Goal: Task Accomplishment & Management: Use online tool/utility

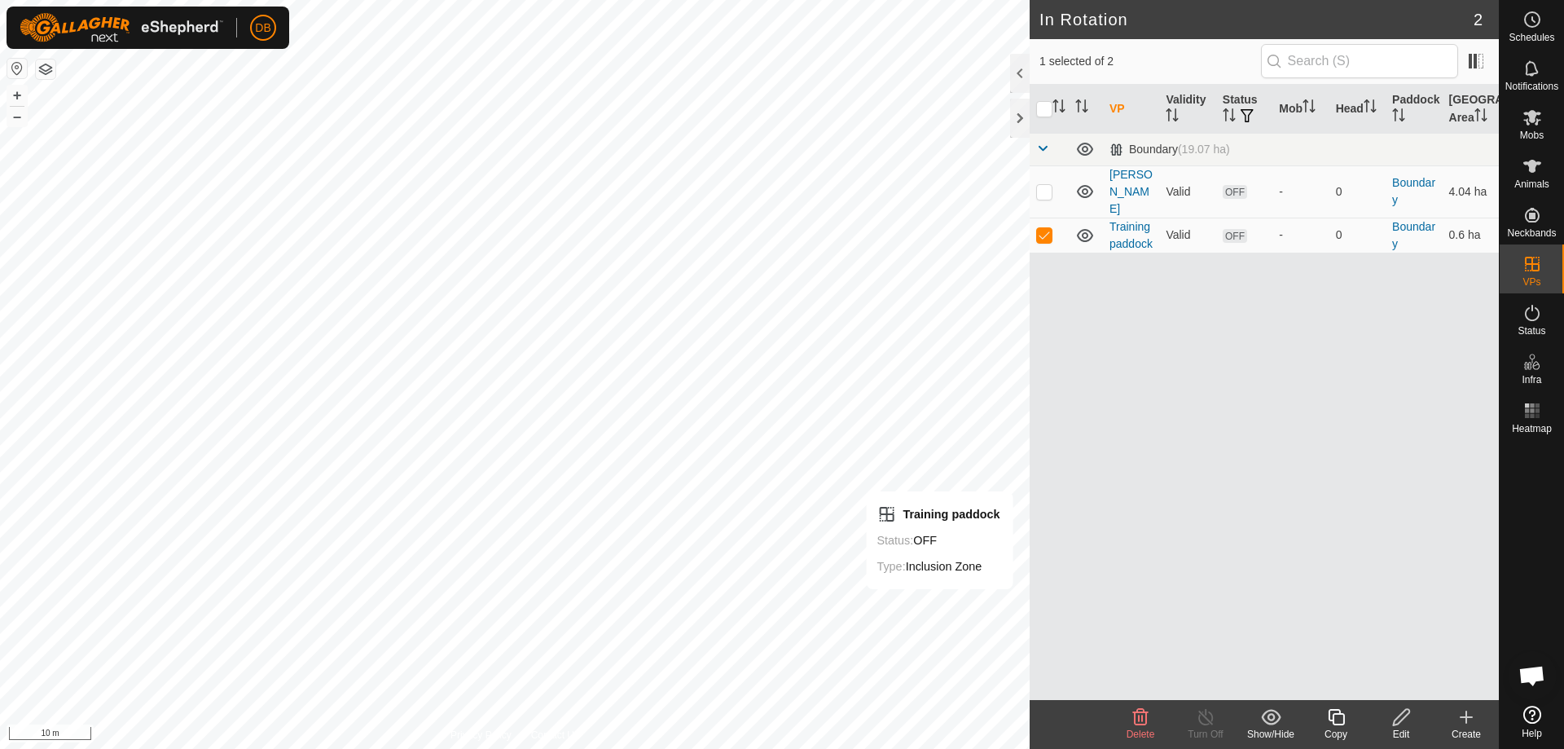
click at [1397, 719] on icon at bounding box center [1401, 717] width 16 height 16
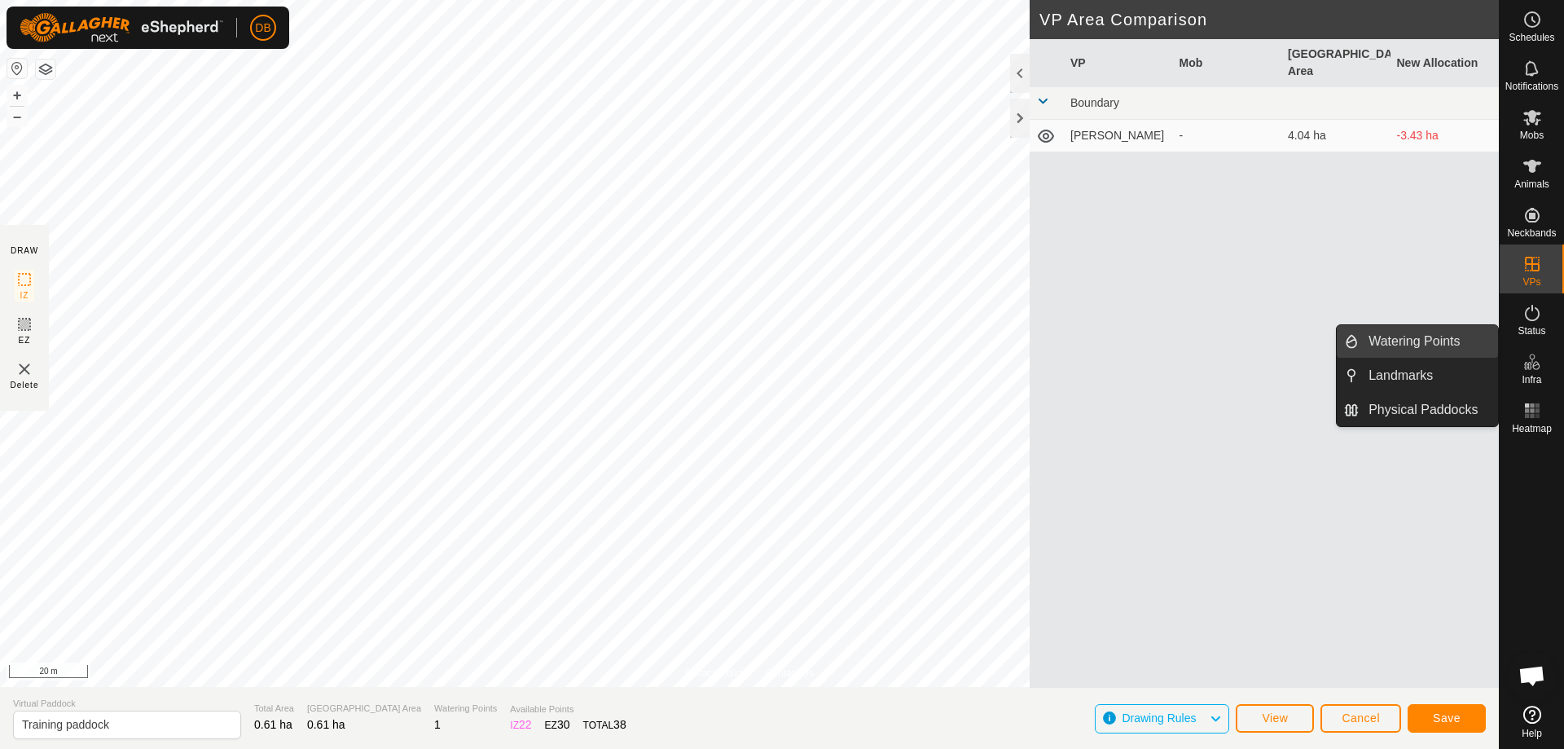
click at [1409, 346] on link "Watering Points" at bounding box center [1428, 341] width 139 height 33
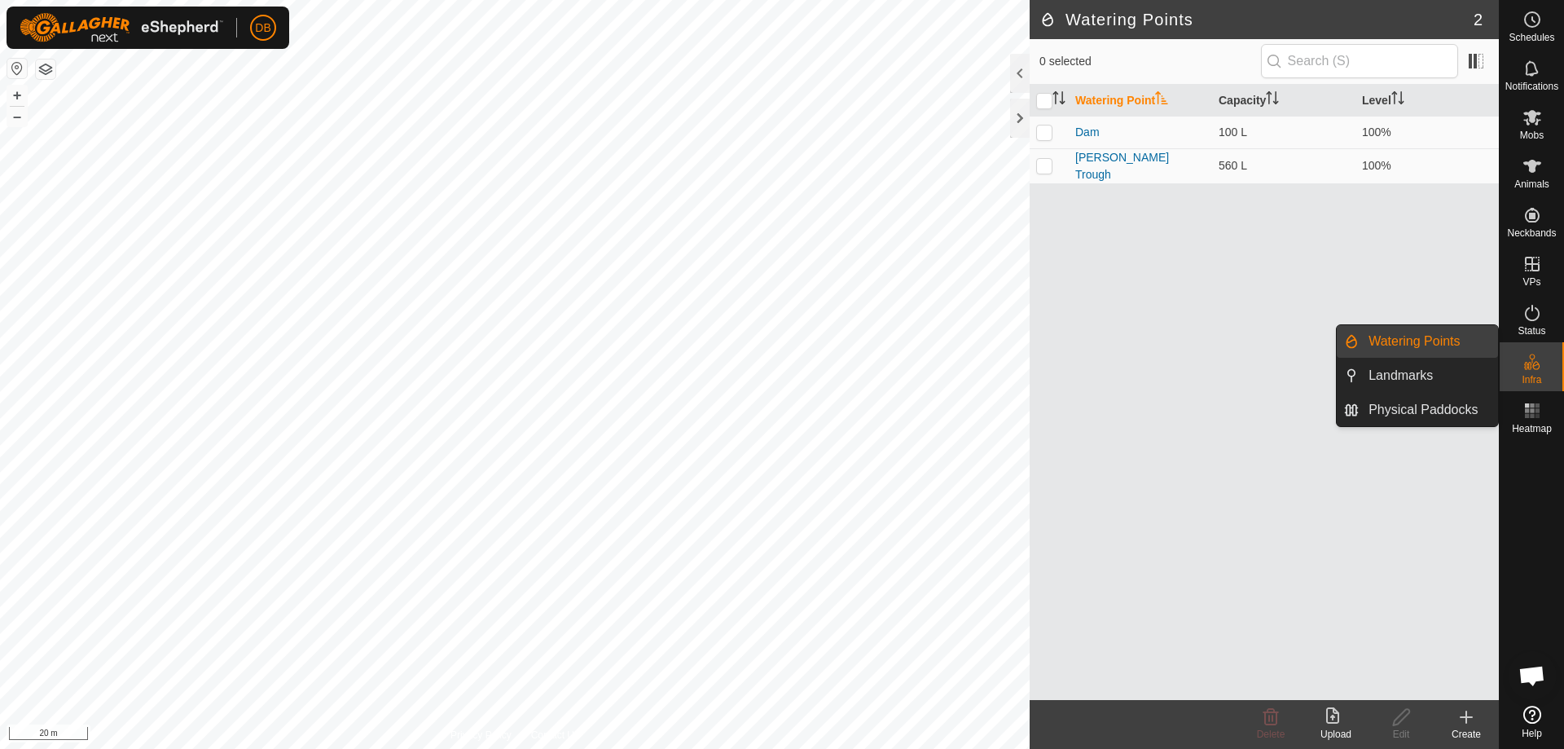
click at [1378, 332] on link "Watering Points" at bounding box center [1428, 341] width 139 height 33
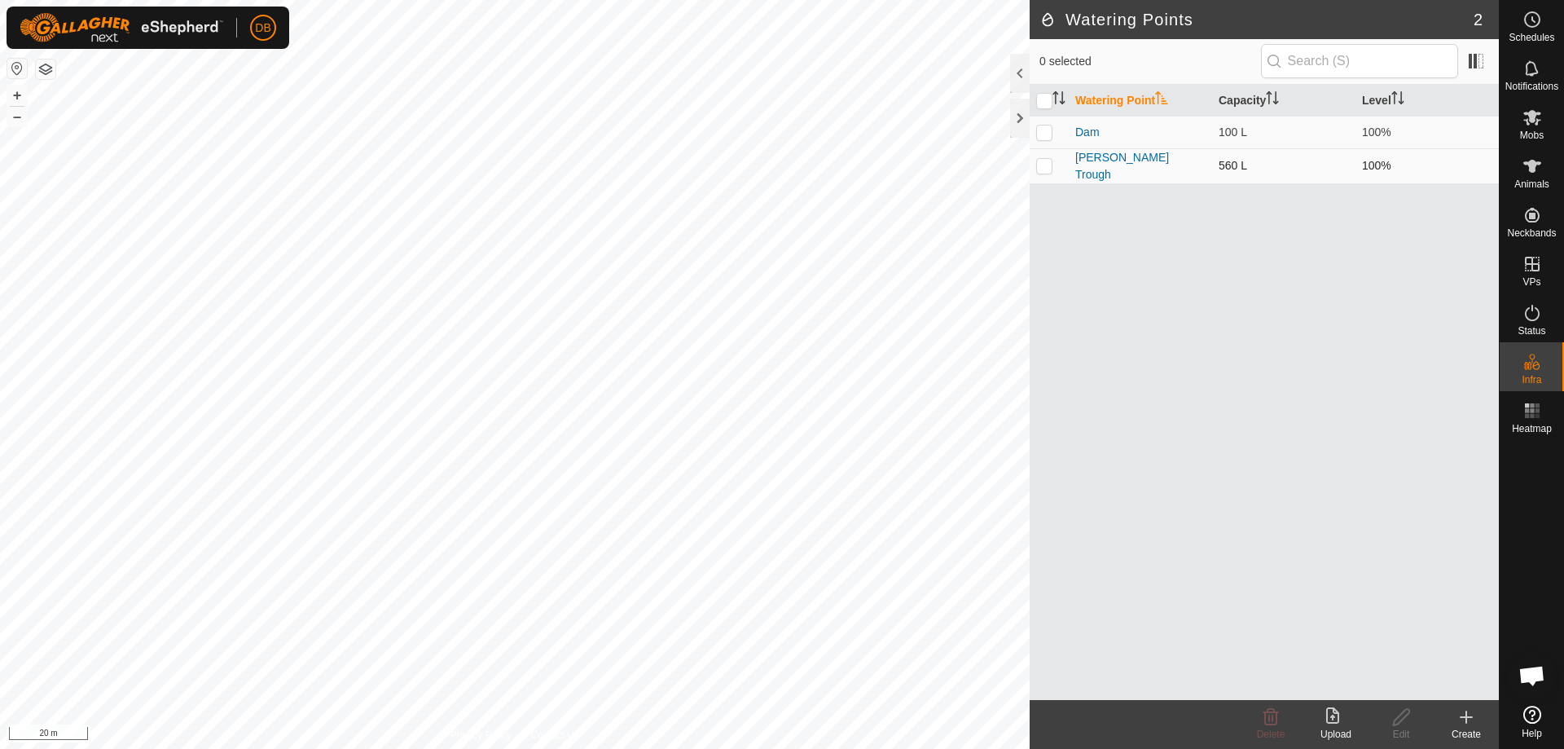
click at [1046, 161] on p-checkbox at bounding box center [1044, 165] width 16 height 13
checkbox input "true"
click at [1045, 100] on input "checkbox" at bounding box center [1044, 101] width 16 height 16
checkbox input "true"
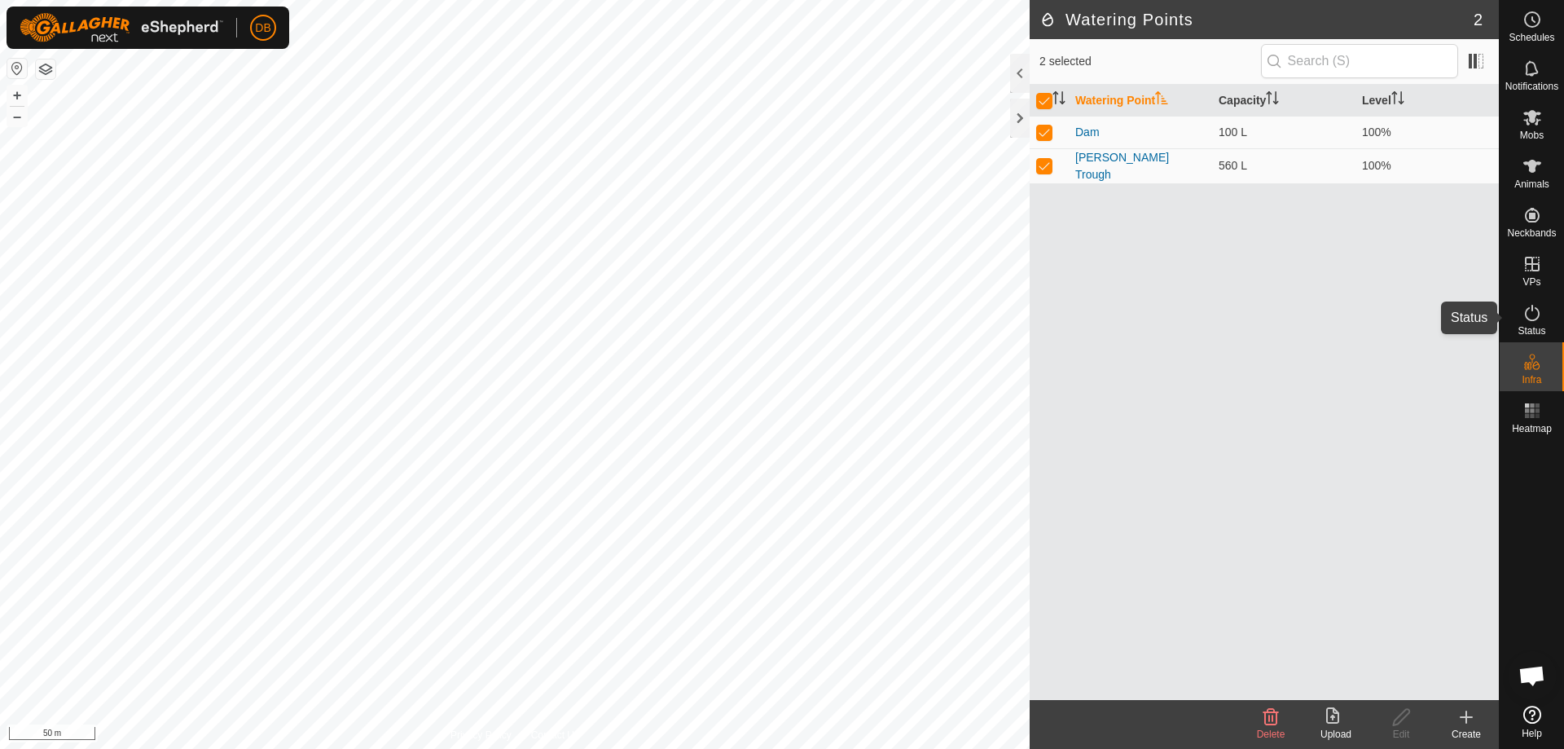
click at [1536, 315] on icon at bounding box center [1533, 313] width 20 height 20
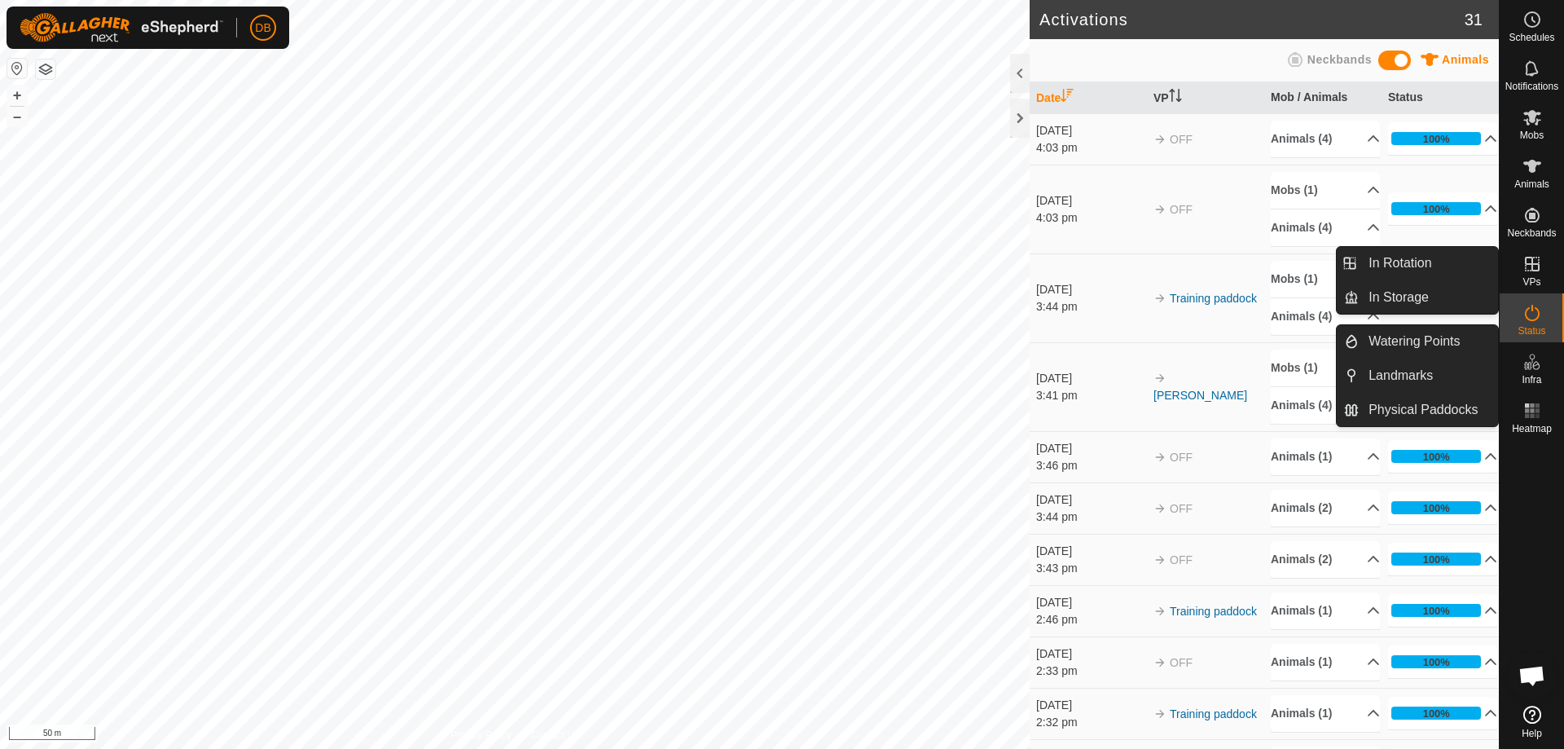
click at [1531, 260] on icon at bounding box center [1533, 264] width 20 height 20
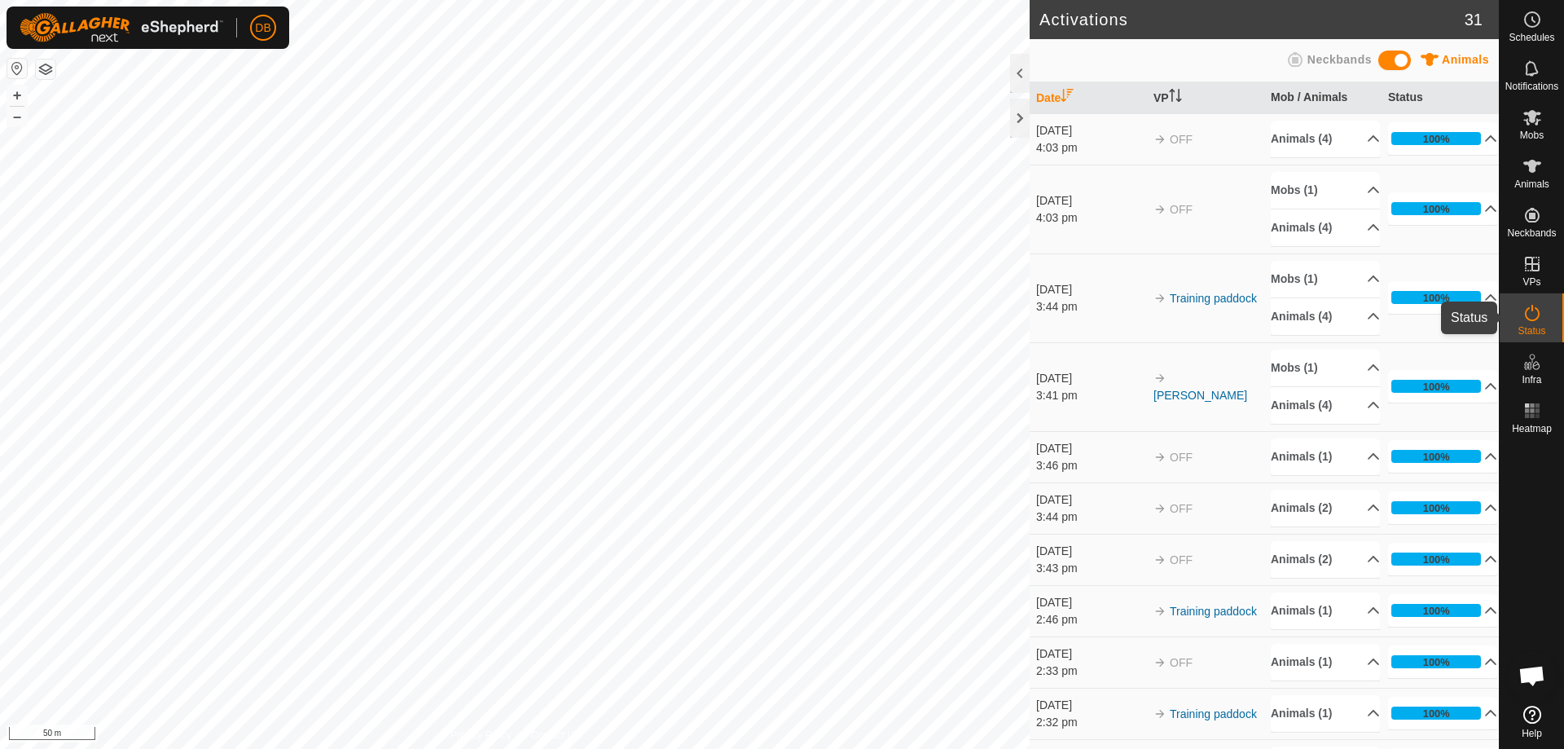
click at [1538, 310] on icon at bounding box center [1532, 313] width 15 height 16
click at [47, 69] on button "button" at bounding box center [46, 69] width 20 height 20
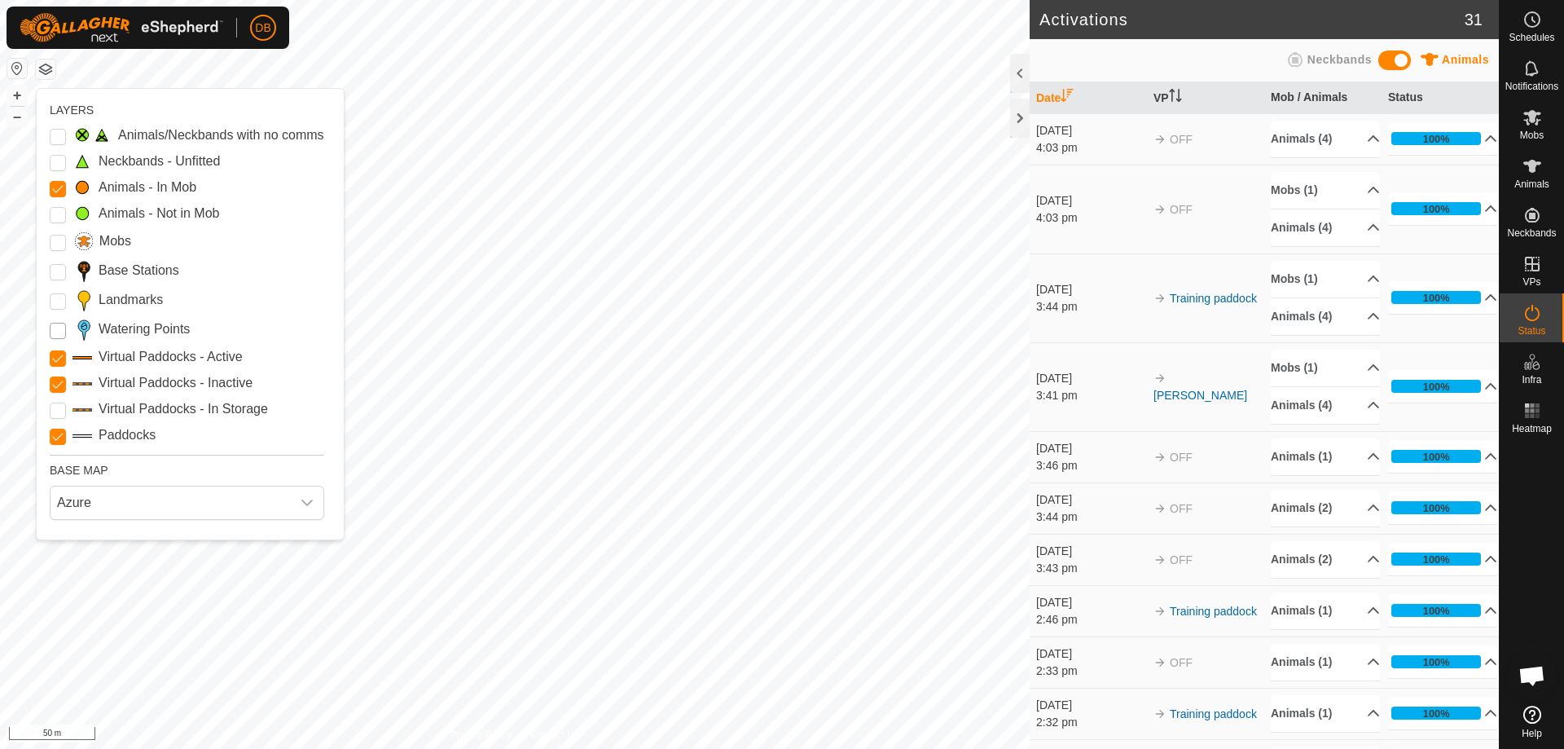
click at [59, 329] on Points "Watering Points" at bounding box center [58, 331] width 16 height 16
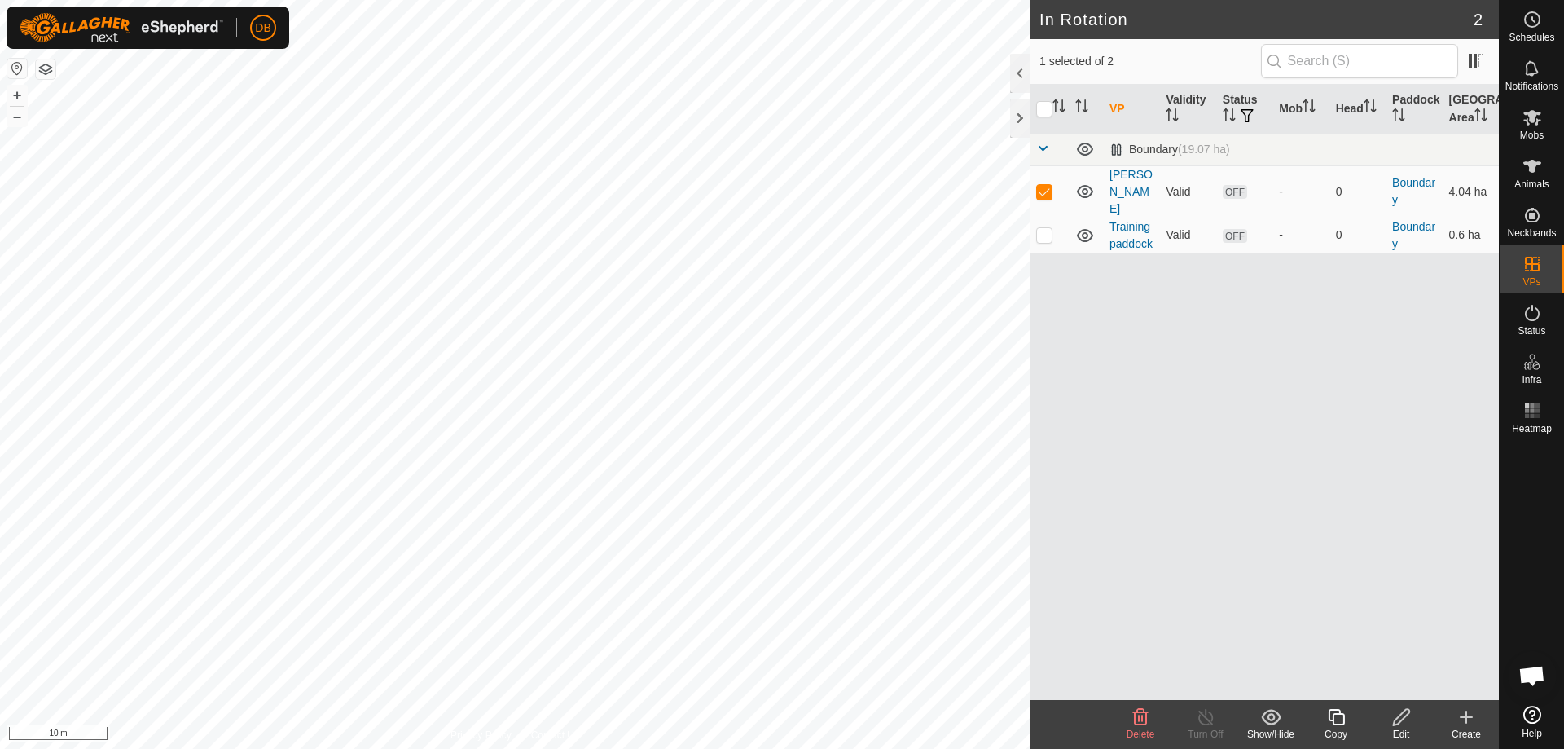
click at [16, 64] on button "button" at bounding box center [17, 69] width 20 height 20
click at [1473, 723] on icon at bounding box center [1467, 717] width 20 height 20
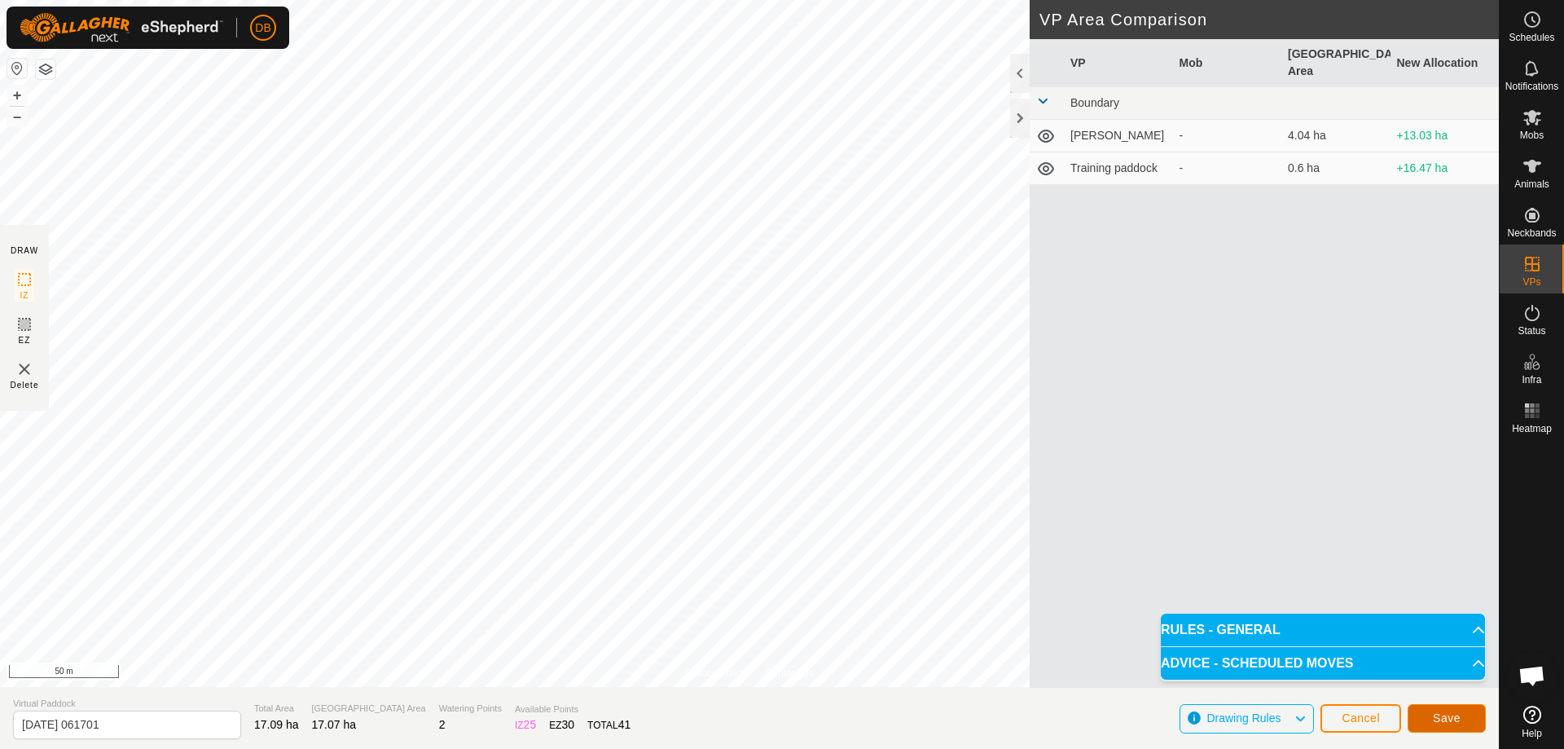
click at [1432, 719] on button "Save" at bounding box center [1447, 718] width 78 height 29
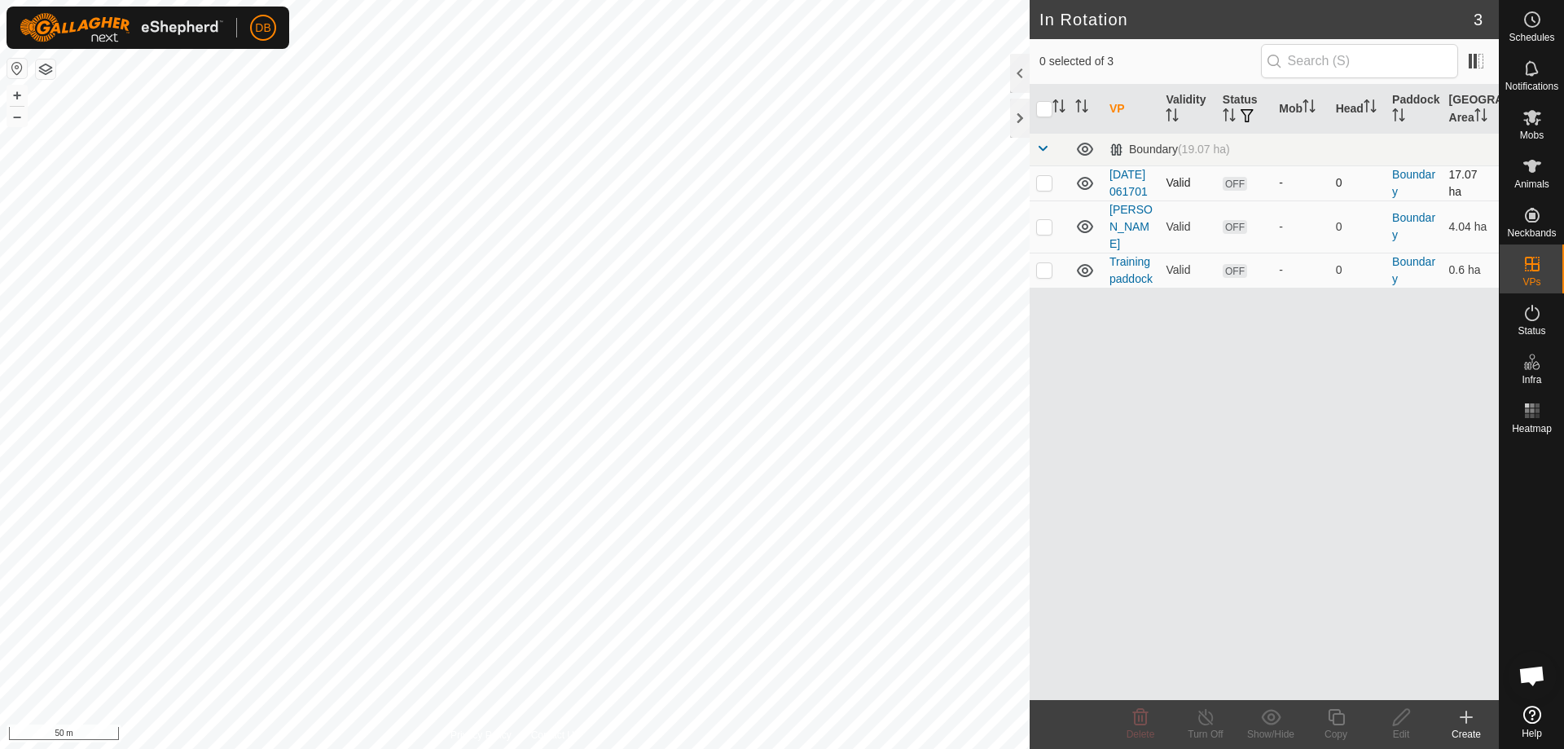
click at [1043, 189] on p-checkbox at bounding box center [1044, 182] width 16 height 13
checkbox input "true"
click at [1399, 722] on icon at bounding box center [1401, 717] width 16 height 16
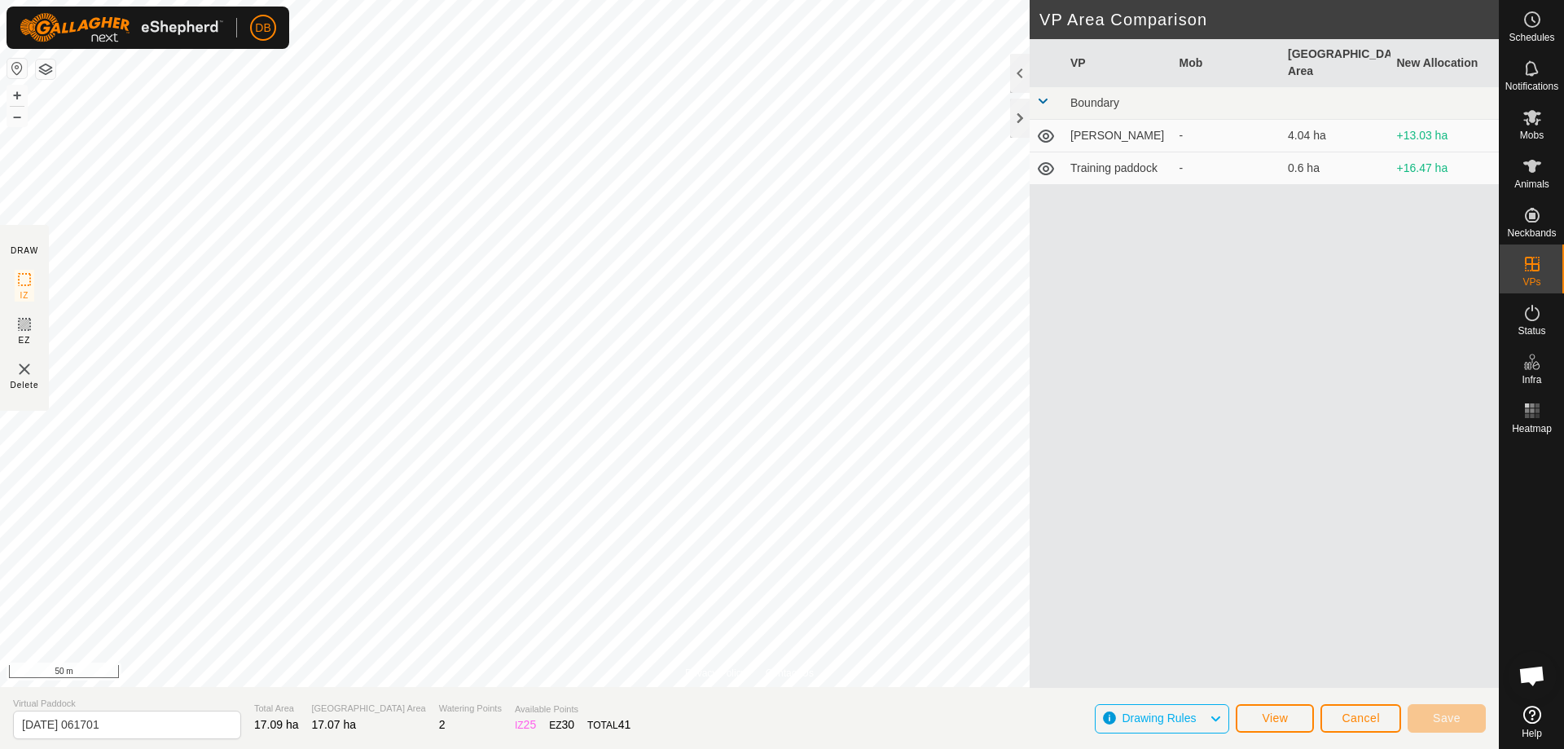
click at [40, 68] on button "button" at bounding box center [46, 69] width 20 height 20
click at [1270, 724] on button "View" at bounding box center [1275, 718] width 78 height 29
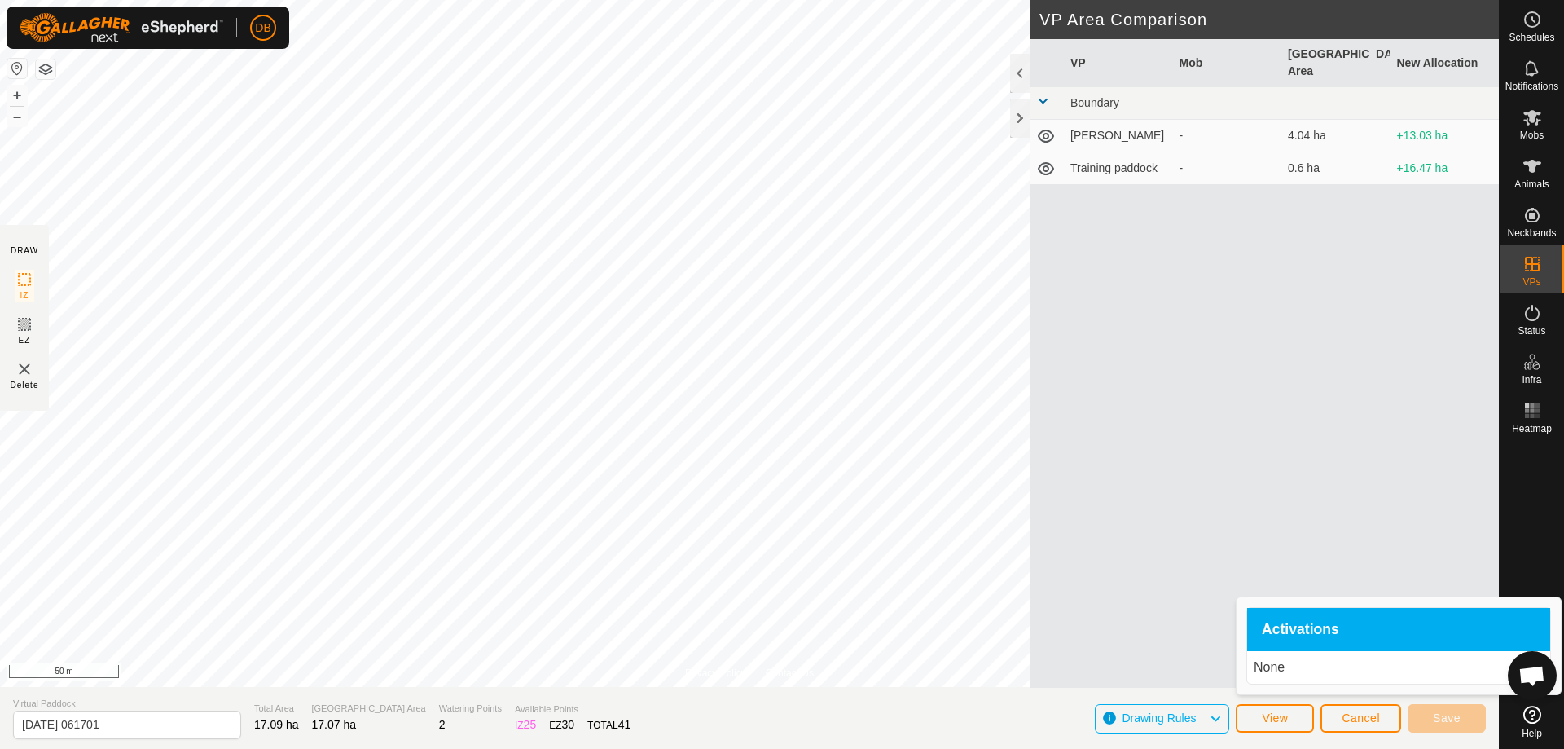
click at [1109, 259] on div "VP Mob Grazing Area New Allocation Boundary [PERSON_NAME] - 4.04 ha +13.03 ha T…" at bounding box center [1264, 363] width 469 height 649
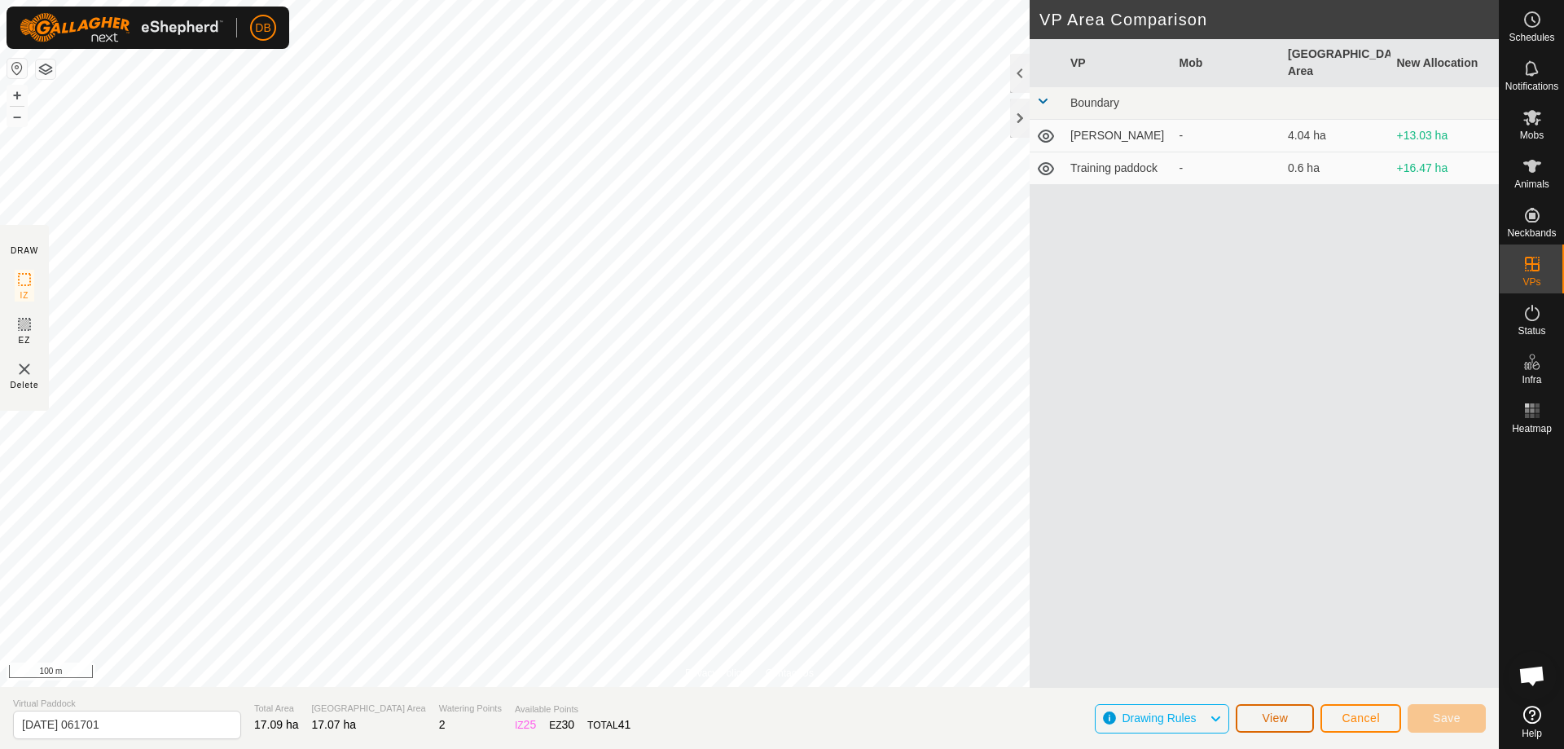
click at [1283, 717] on span "View" at bounding box center [1275, 717] width 26 height 13
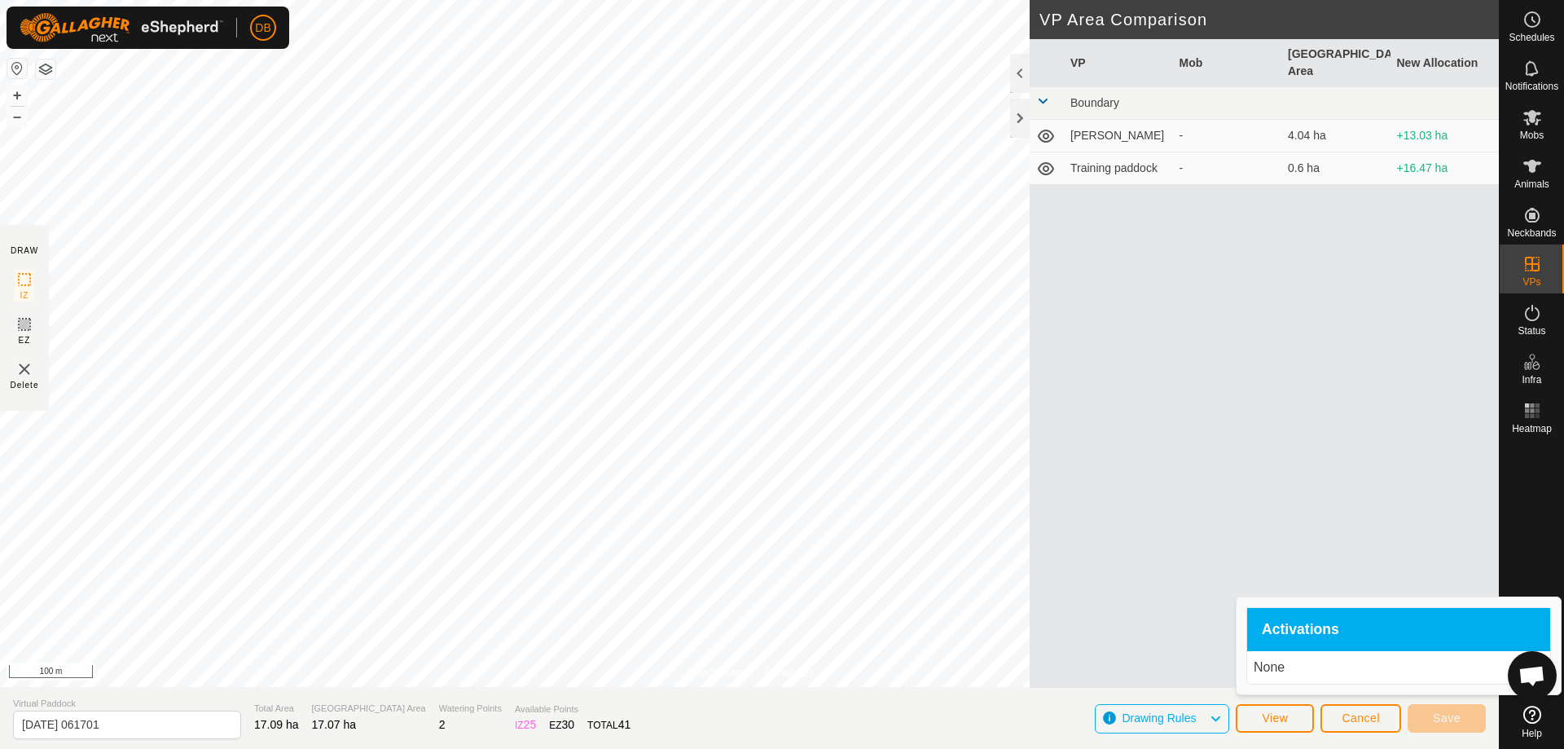
drag, startPoint x: 1272, startPoint y: 662, endPoint x: 1200, endPoint y: 475, distance: 200.6
click at [1200, 475] on div "VP Mob Grazing Area New Allocation Boundary [PERSON_NAME] - 4.04 ha +13.03 ha T…" at bounding box center [1264, 363] width 469 height 649
click at [1351, 715] on span "Cancel" at bounding box center [1361, 717] width 38 height 13
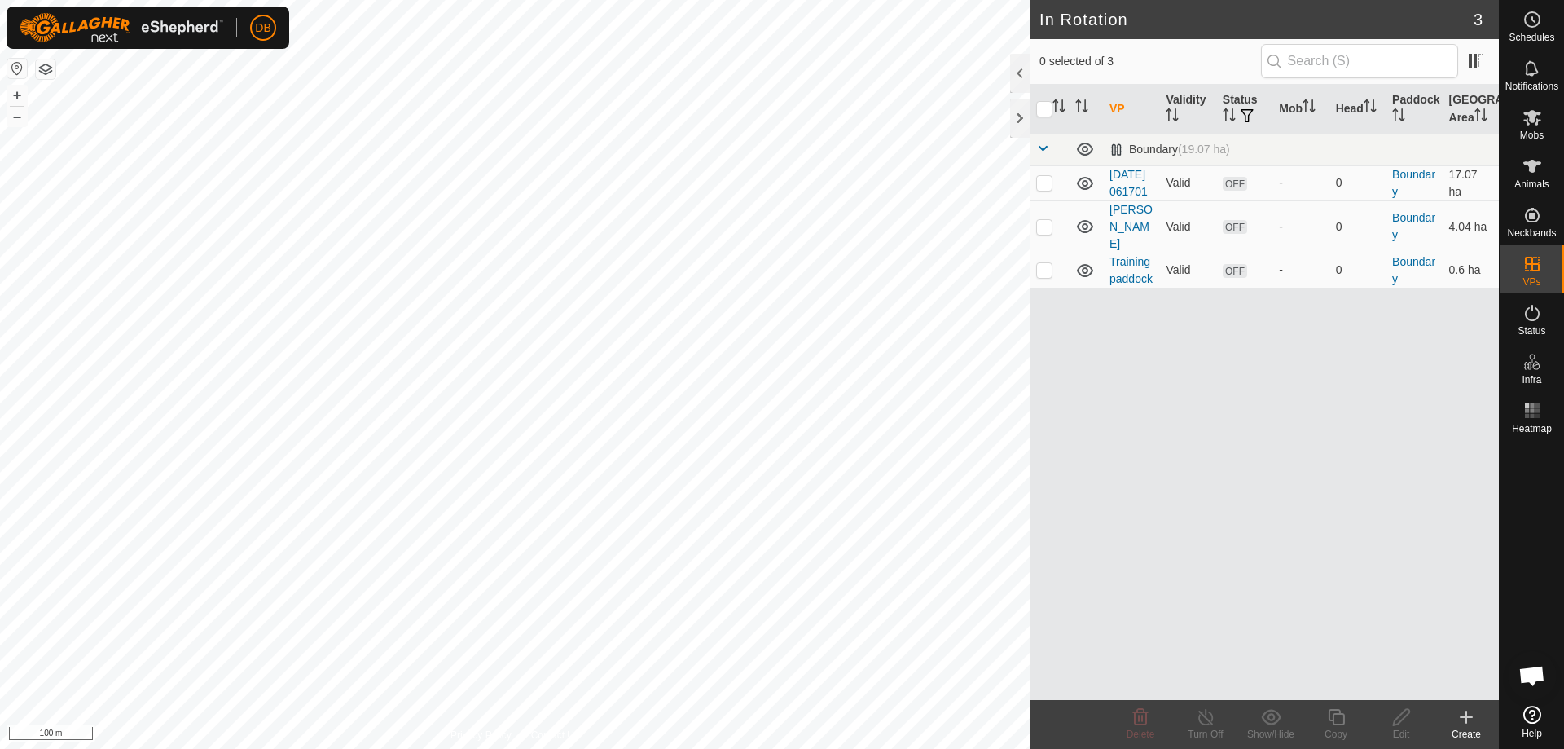
drag, startPoint x: 1126, startPoint y: 191, endPoint x: 1137, endPoint y: 427, distance: 236.6
click at [1137, 427] on div "VP Validity Status Mob Head Paddock Grazing Area Boundary (19.07 ha) [DATE] 061…" at bounding box center [1264, 392] width 469 height 615
click at [1125, 192] on link "[DATE] 061701" at bounding box center [1129, 183] width 38 height 30
click at [1030, 192] on div at bounding box center [515, 374] width 1030 height 749
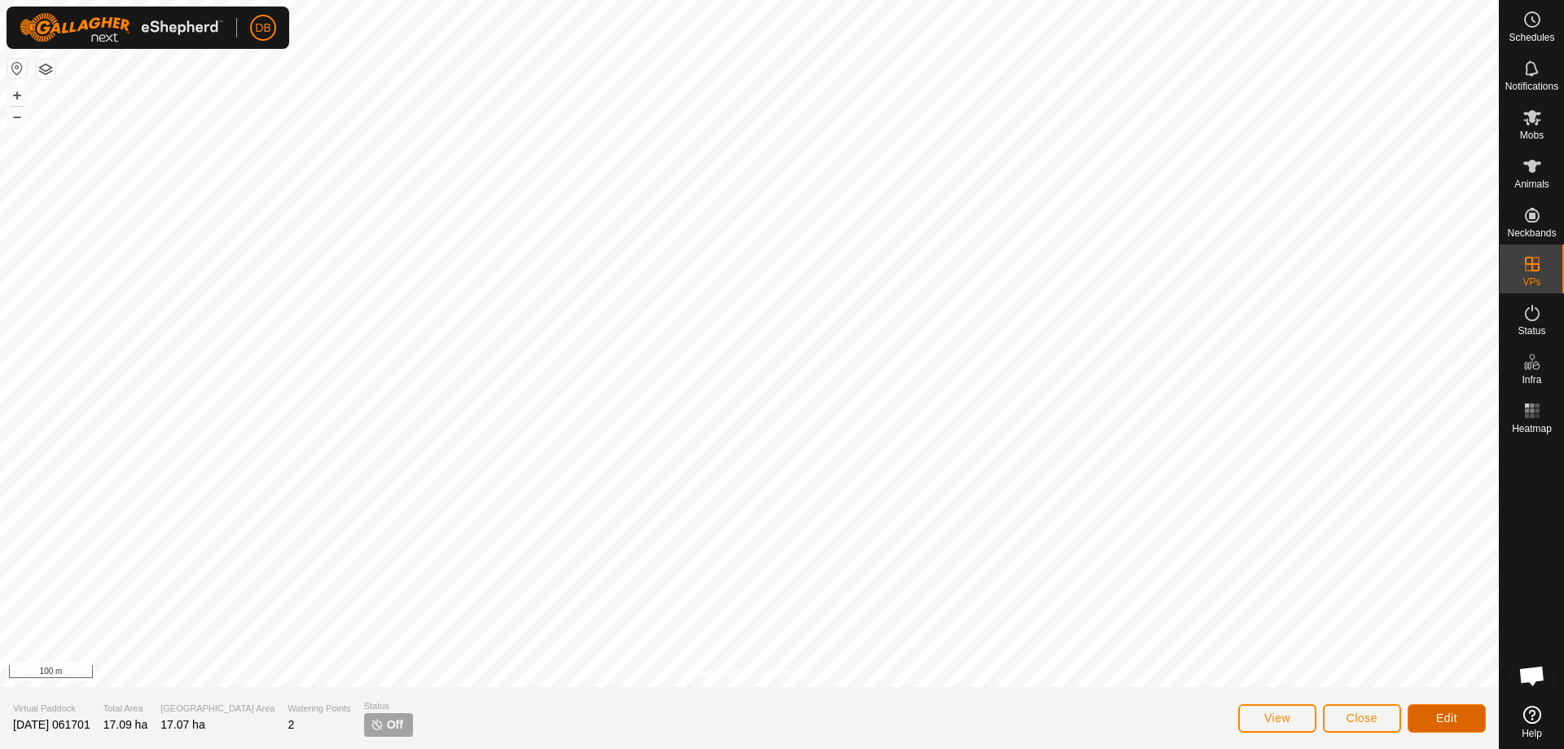
click at [1446, 724] on button "Edit" at bounding box center [1447, 718] width 78 height 29
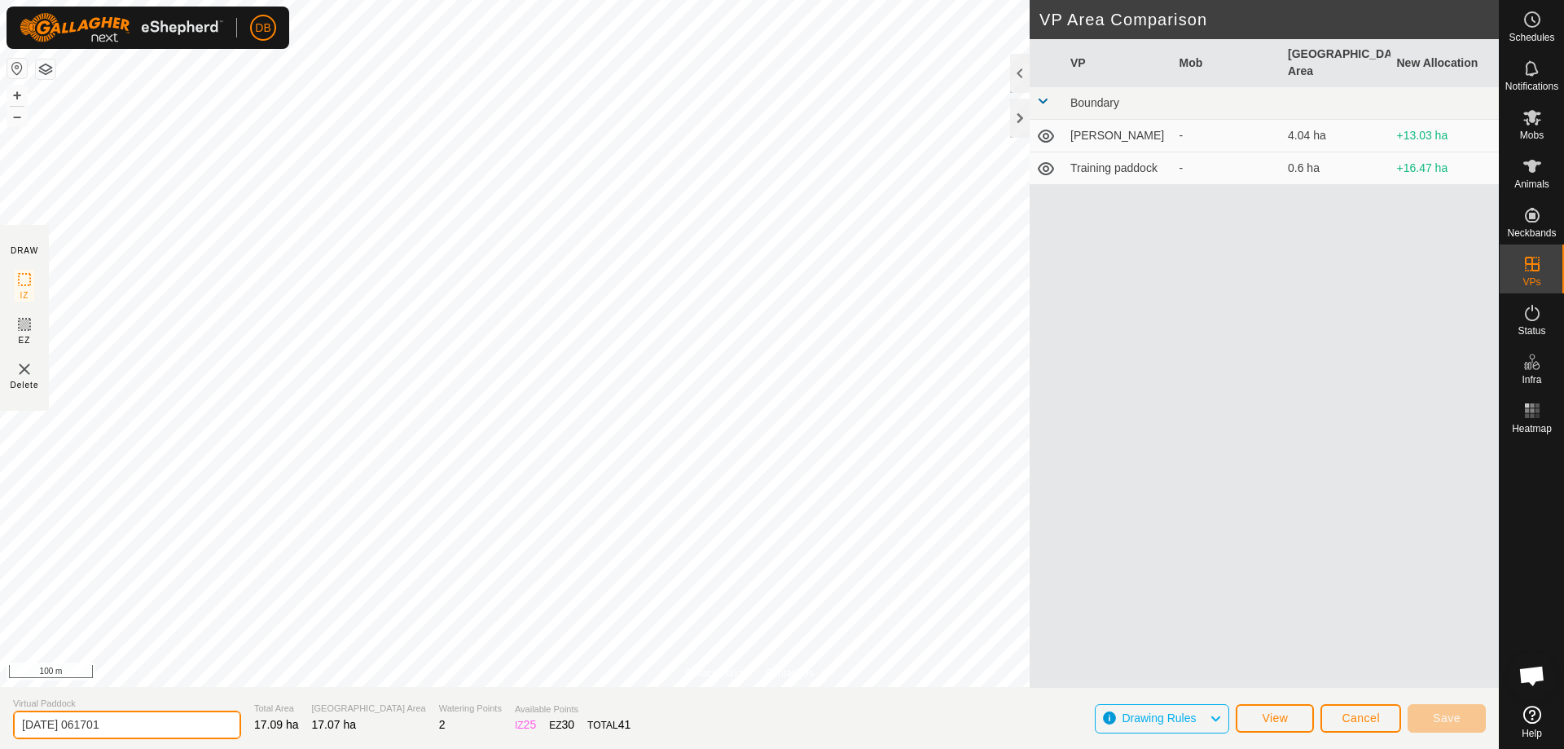
drag, startPoint x: 137, startPoint y: 728, endPoint x: 2, endPoint y: 702, distance: 136.8
click at [2, 702] on section "Virtual Paddock [DATE] 061701 Total Area 17.09 ha [GEOGRAPHIC_DATA] Area 17.07 …" at bounding box center [749, 718] width 1499 height 62
type input "Boundary"
click at [1437, 718] on span "Save" at bounding box center [1447, 717] width 28 height 13
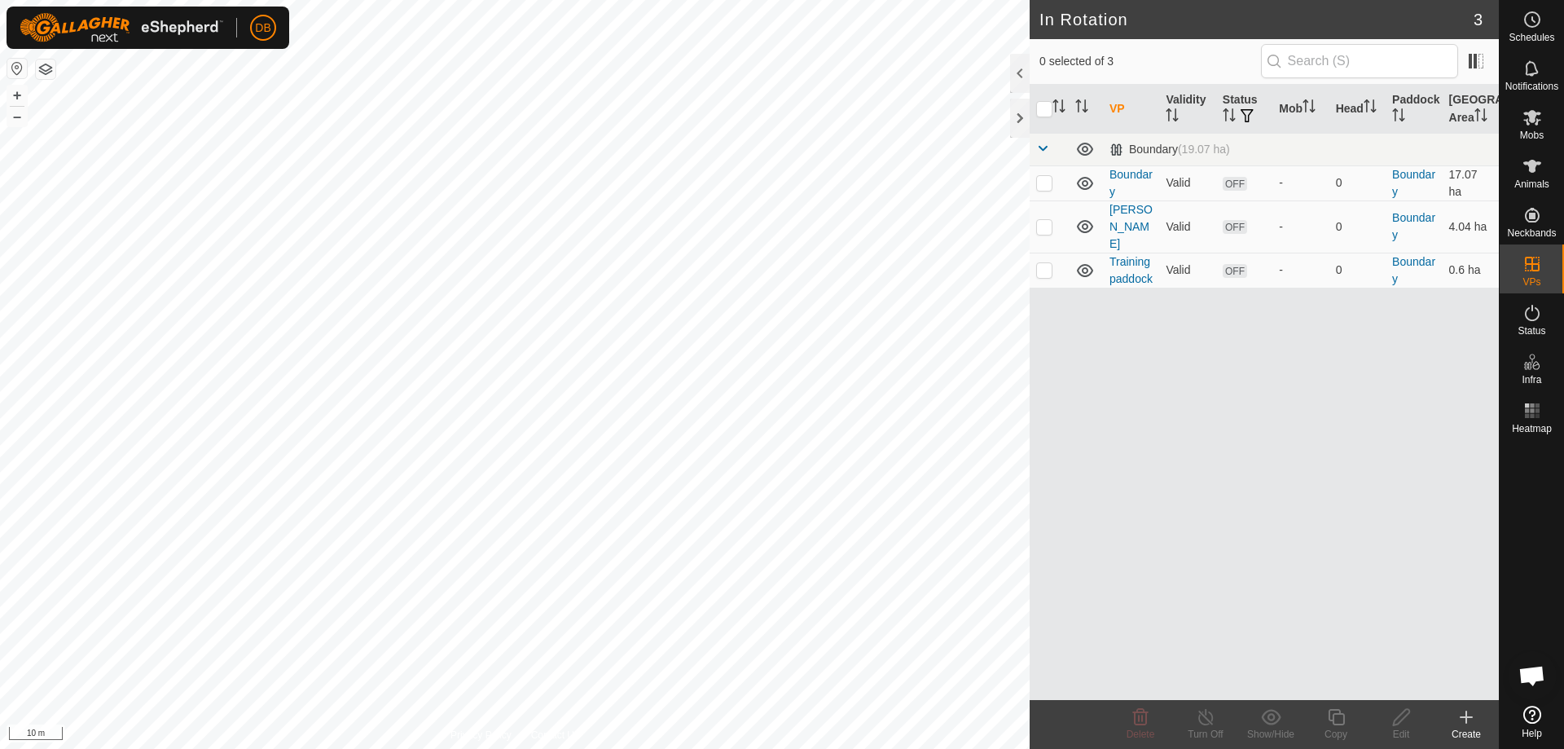
checkbox input "true"
click at [1402, 725] on div "Edit" at bounding box center [1401, 724] width 65 height 49
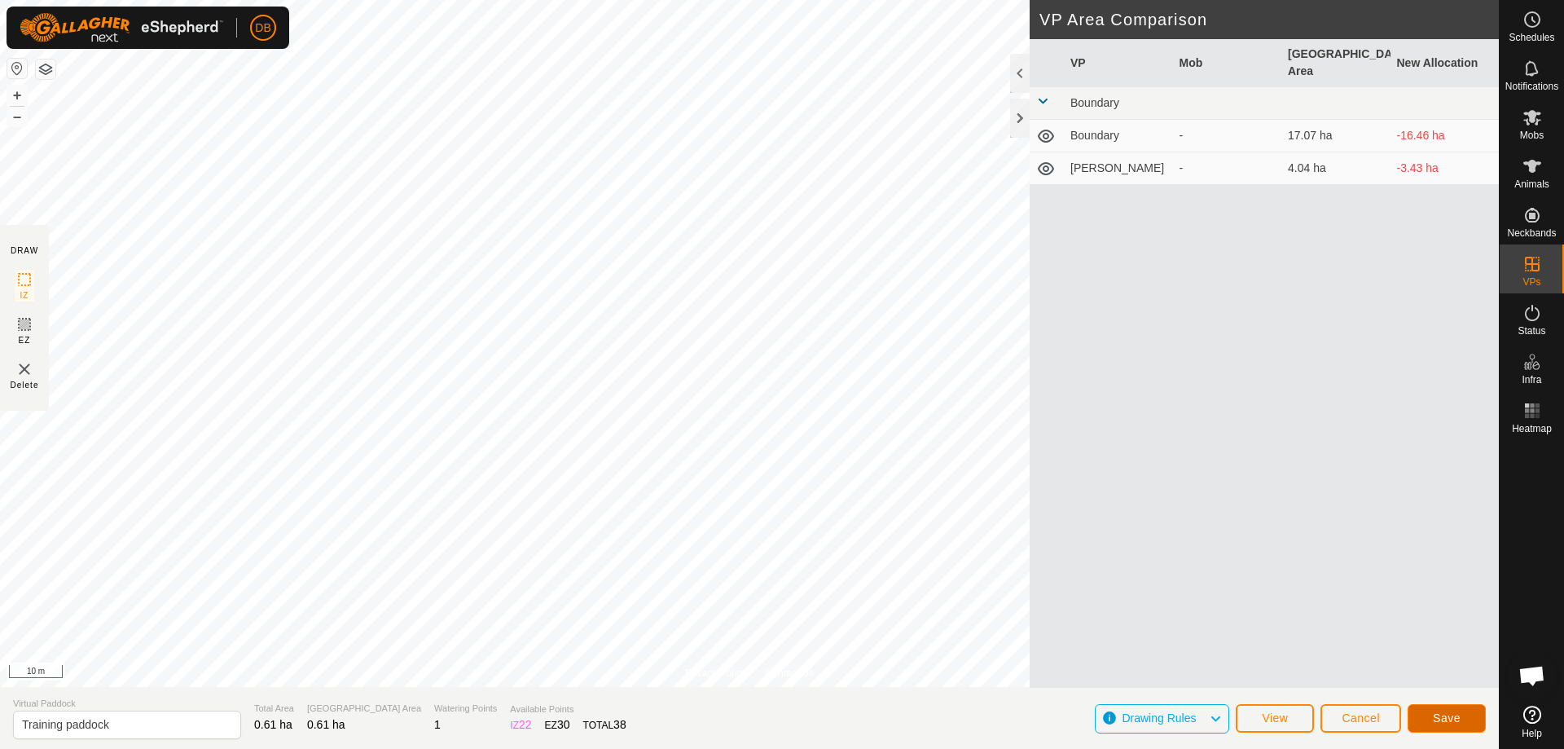
click at [1465, 715] on button "Save" at bounding box center [1447, 718] width 78 height 29
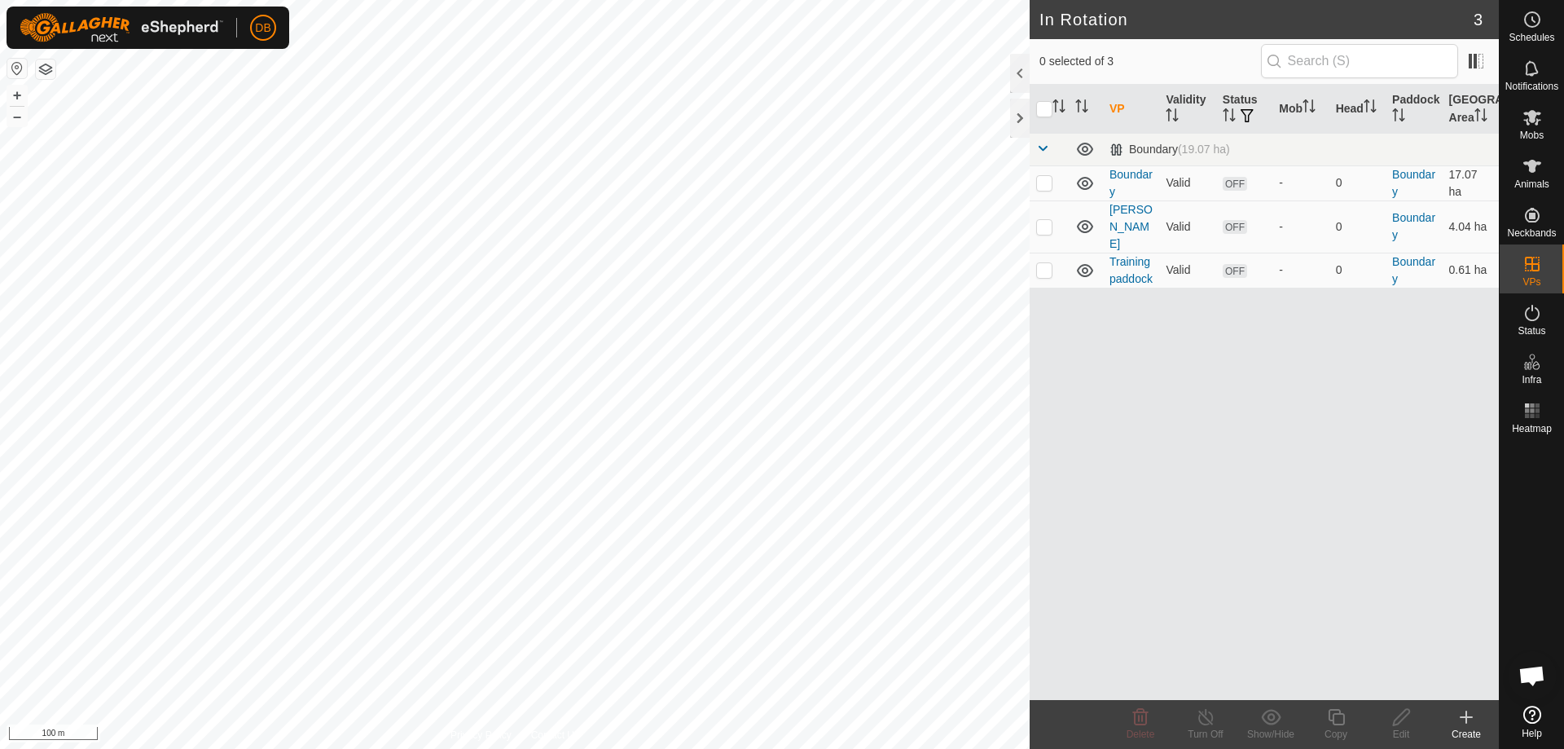
click at [1485, 363] on div "VP Validity Status Mob Head Paddock Grazing Area Boundary (19.07 ha) Boundary V…" at bounding box center [1264, 392] width 469 height 615
